Goal: Task Accomplishment & Management: Complete application form

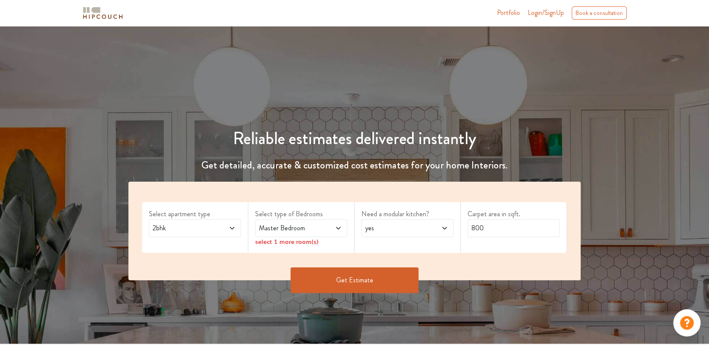
click at [202, 225] on span "2bhk" at bounding box center [183, 228] width 64 height 10
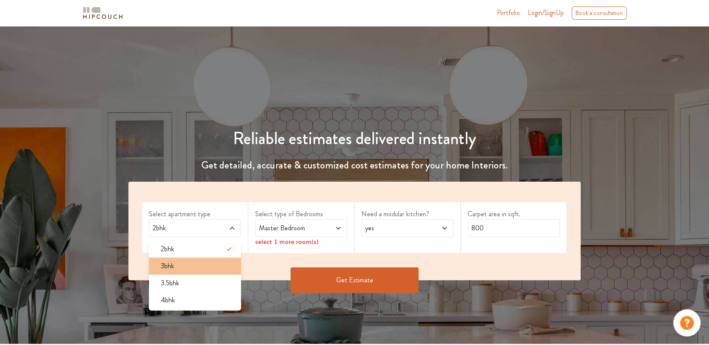
click at [186, 261] on div "3bhk" at bounding box center [197, 266] width 87 height 10
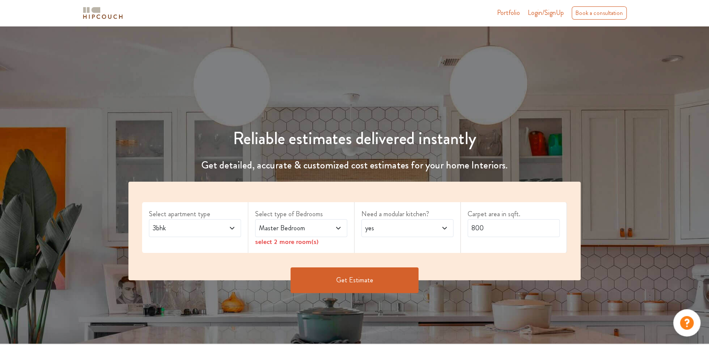
click at [325, 226] on span at bounding box center [331, 228] width 21 height 10
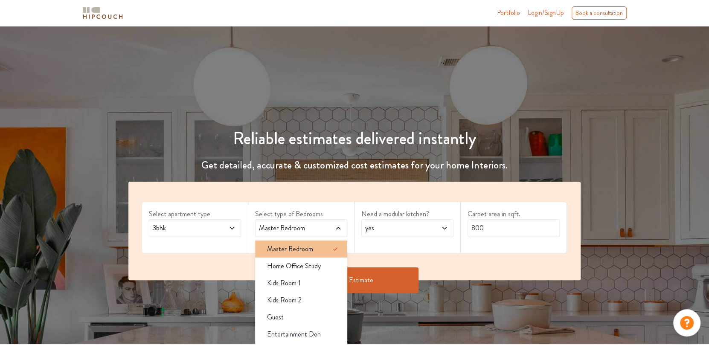
click at [327, 245] on div "Master Bedroom" at bounding box center [303, 249] width 87 height 10
click at [335, 198] on div "Select apartment type 3bhk Select type of Bedrooms Master Bedroom Master Bedroo…" at bounding box center [354, 231] width 452 height 99
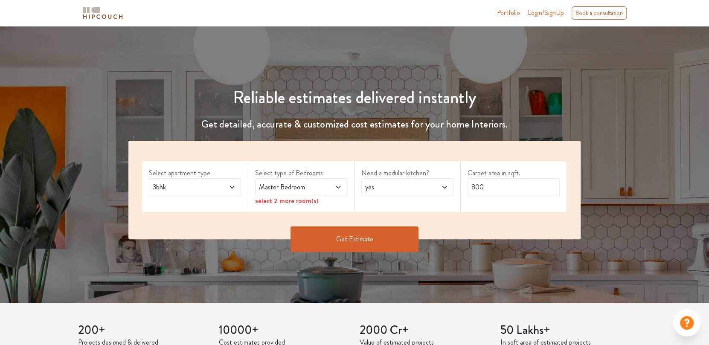
scroll to position [43, 0]
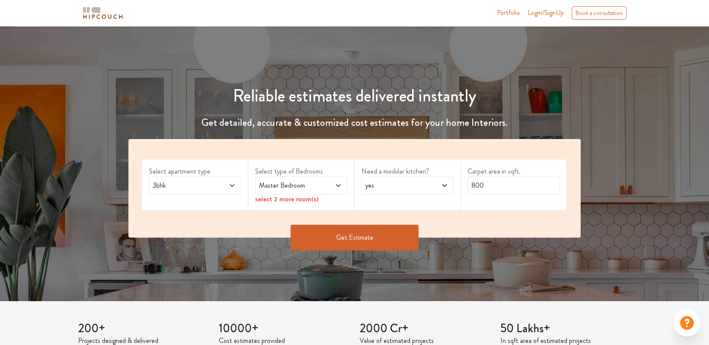
click at [326, 185] on span at bounding box center [331, 185] width 21 height 10
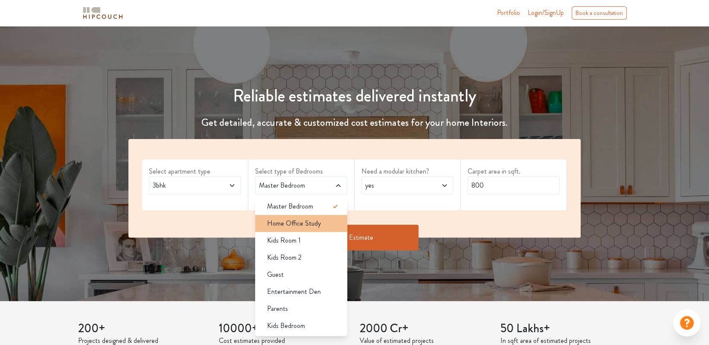
click at [323, 225] on div "Home Office Study" at bounding box center [303, 223] width 87 height 10
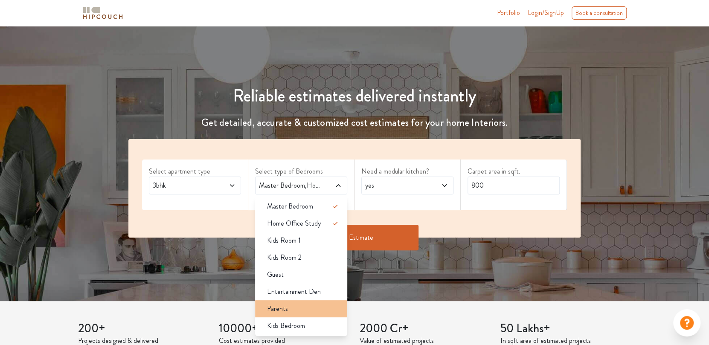
click at [316, 308] on div "Parents" at bounding box center [303, 309] width 87 height 10
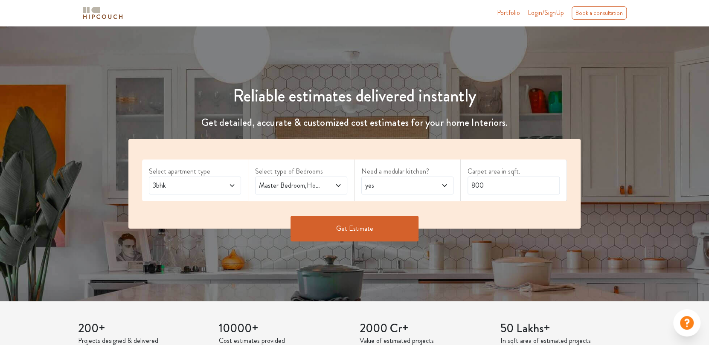
click at [391, 179] on div "yes" at bounding box center [407, 186] width 92 height 18
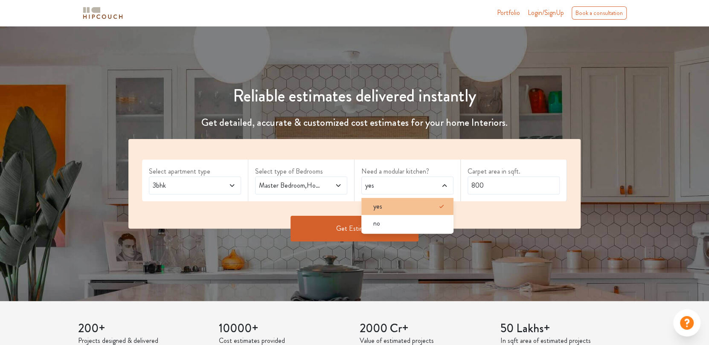
click at [398, 204] on div "yes" at bounding box center [409, 206] width 87 height 10
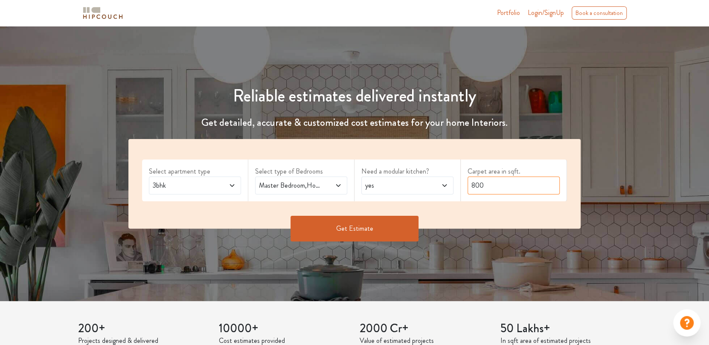
drag, startPoint x: 489, startPoint y: 185, endPoint x: 457, endPoint y: 191, distance: 32.7
click at [457, 191] on div "Select apartment type 3bhk Select type of Bedrooms Master Bedroom,Home Office S…" at bounding box center [354, 184] width 452 height 90
click at [359, 223] on button "Get Estimate" at bounding box center [354, 229] width 128 height 26
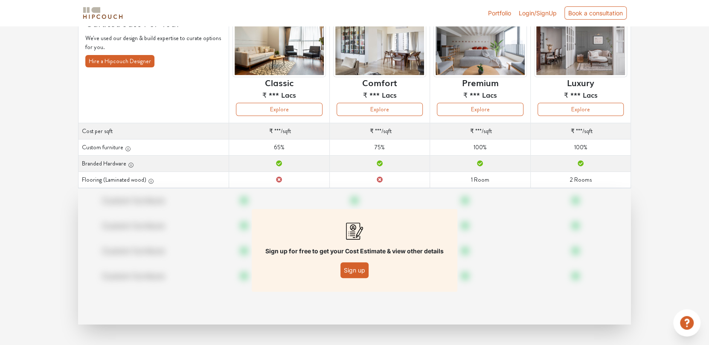
click at [351, 268] on button "Sign up" at bounding box center [354, 270] width 28 height 16
